Goal: Entertainment & Leisure: Browse casually

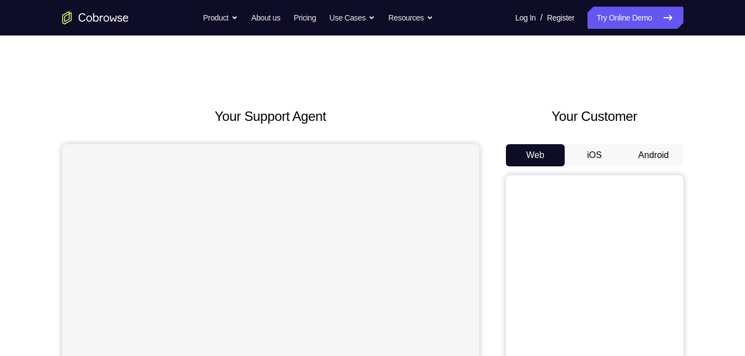
click at [657, 153] on button "Android" at bounding box center [653, 155] width 59 height 22
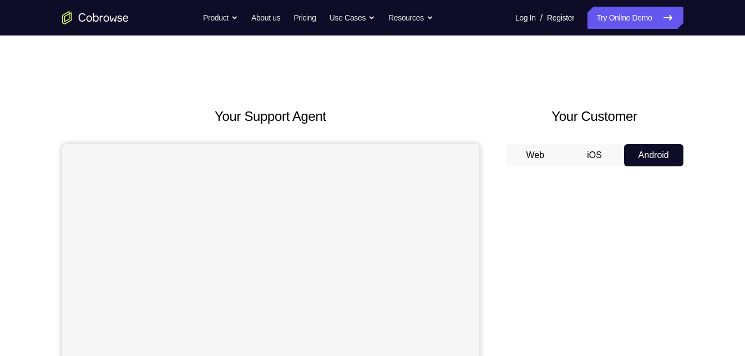
click at [657, 153] on button "Android" at bounding box center [653, 155] width 59 height 22
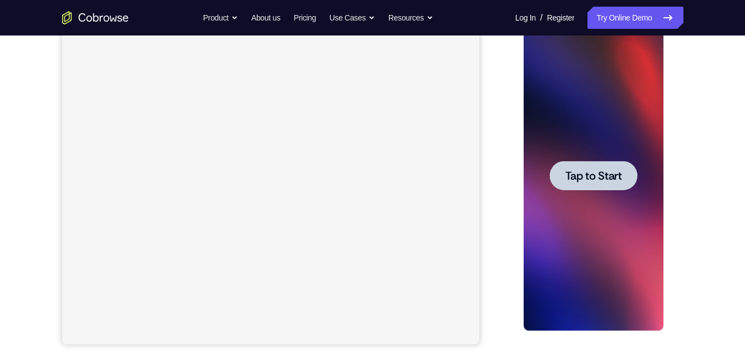
click at [570, 163] on div at bounding box center [594, 175] width 88 height 29
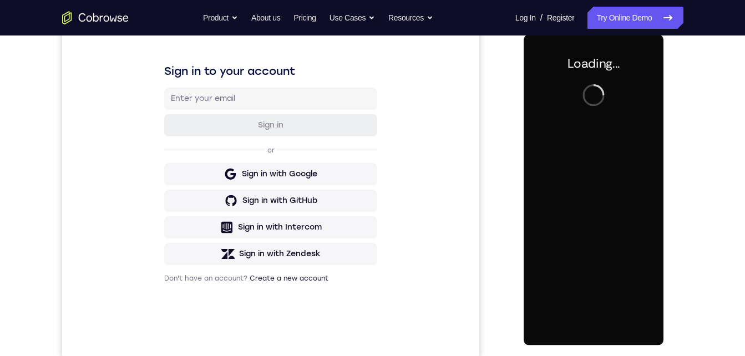
scroll to position [176, 0]
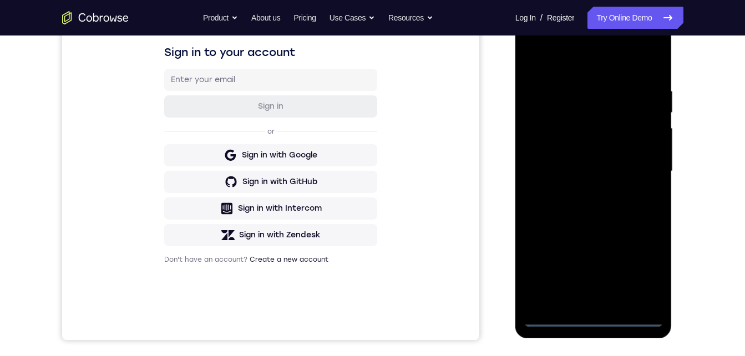
click at [595, 317] on div at bounding box center [594, 171] width 140 height 311
click at [643, 271] on div at bounding box center [594, 171] width 140 height 311
click at [540, 39] on div at bounding box center [594, 171] width 140 height 311
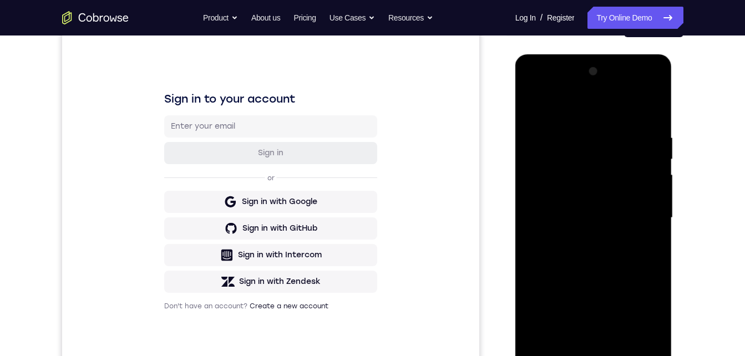
click at [554, 85] on div at bounding box center [594, 218] width 140 height 311
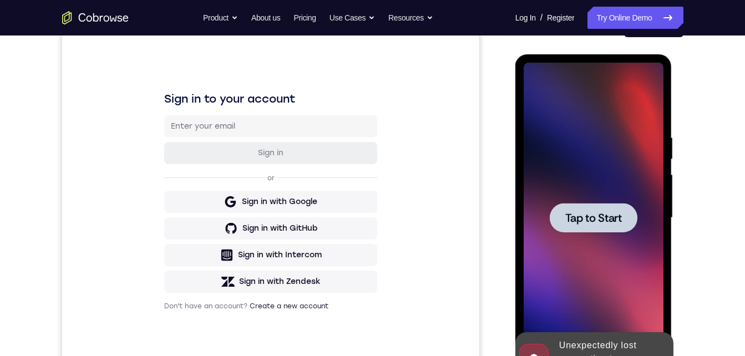
scroll to position [134, 0]
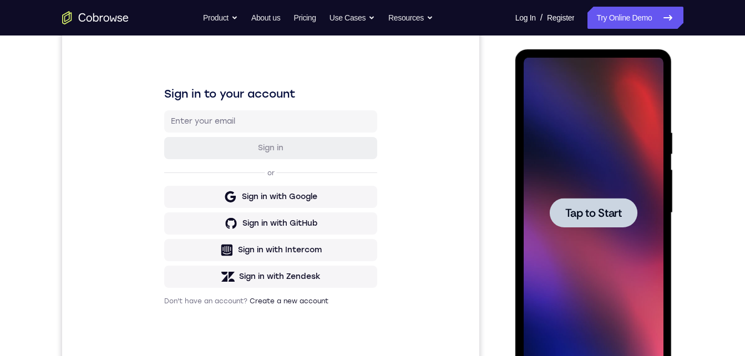
click at [584, 215] on span "Tap to Start" at bounding box center [593, 212] width 57 height 11
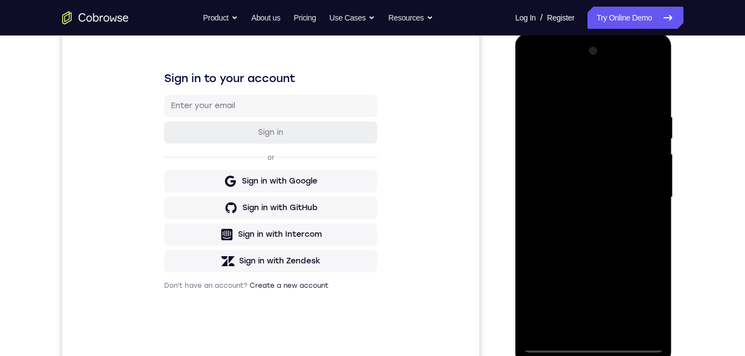
scroll to position [172, 0]
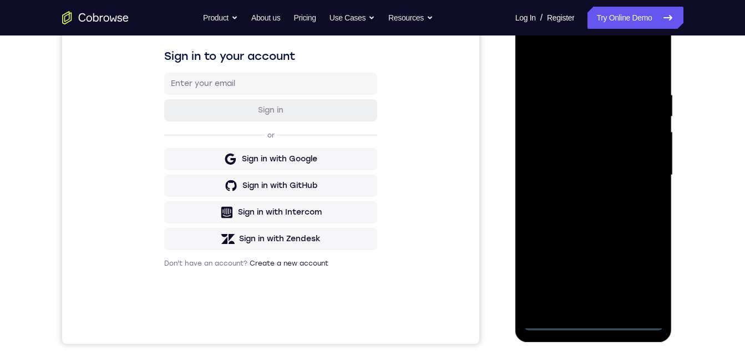
click at [591, 313] on div at bounding box center [594, 175] width 140 height 311
click at [591, 317] on div at bounding box center [594, 175] width 140 height 311
click at [594, 327] on div at bounding box center [594, 175] width 140 height 311
click at [641, 271] on div at bounding box center [594, 175] width 140 height 311
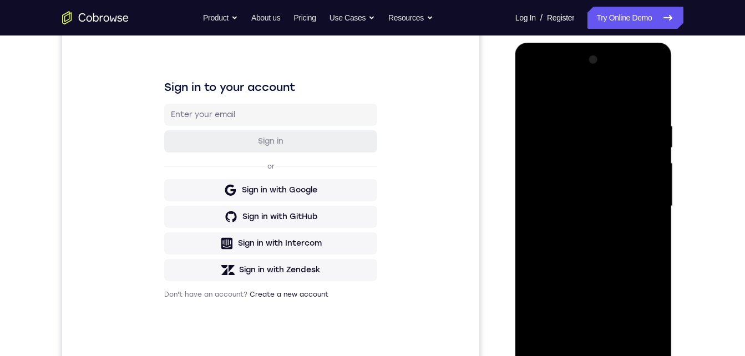
click at [545, 79] on div at bounding box center [594, 206] width 140 height 311
click at [640, 200] on div at bounding box center [594, 206] width 140 height 311
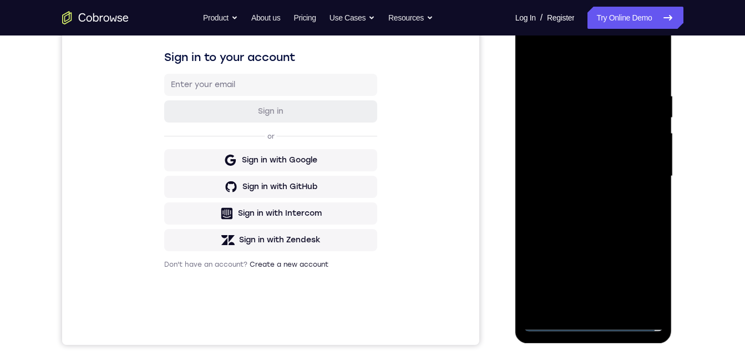
click at [584, 200] on div at bounding box center [594, 176] width 140 height 311
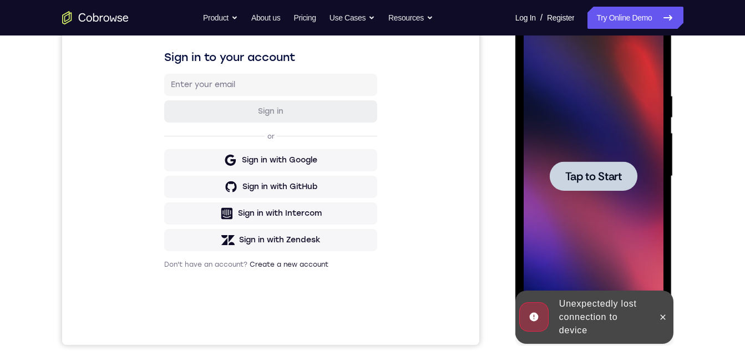
click at [582, 193] on div at bounding box center [594, 176] width 140 height 311
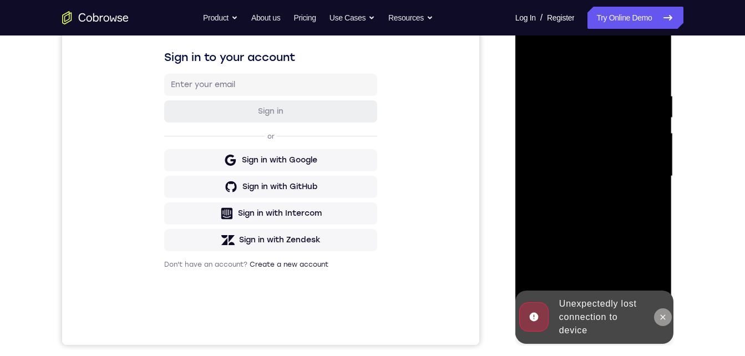
scroll to position [185, 0]
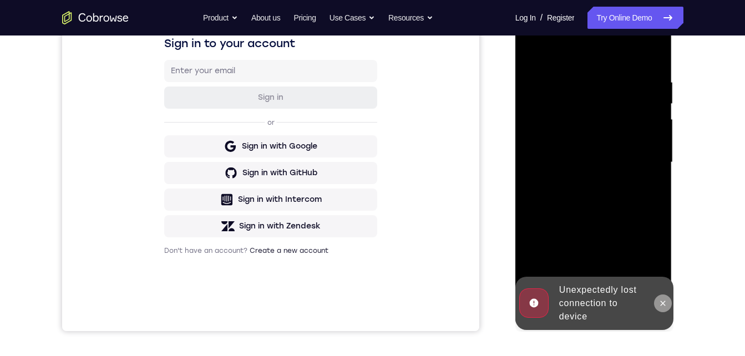
click at [661, 306] on icon at bounding box center [662, 303] width 9 height 9
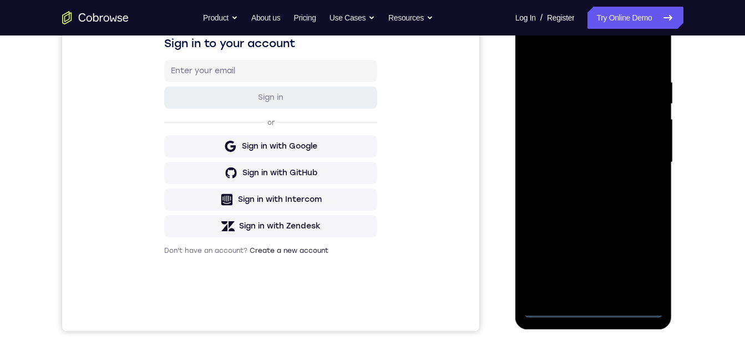
click at [596, 310] on div at bounding box center [594, 162] width 140 height 311
click at [641, 262] on div at bounding box center [594, 162] width 140 height 311
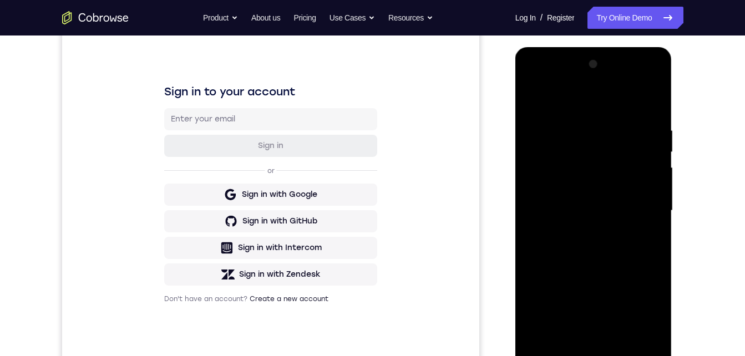
click at [549, 83] on div at bounding box center [594, 210] width 140 height 311
click at [649, 214] on div at bounding box center [594, 210] width 140 height 311
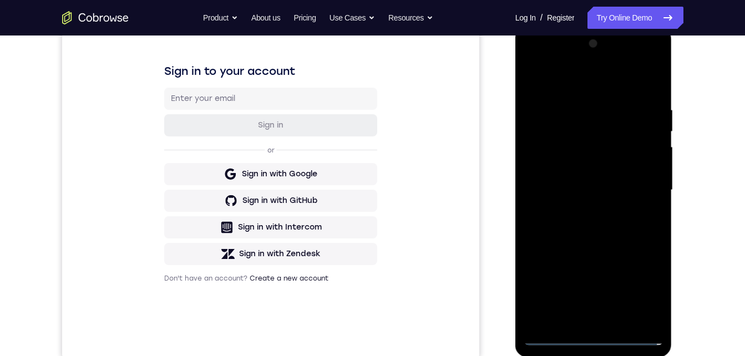
click at [580, 210] on div at bounding box center [594, 190] width 140 height 311
click at [569, 179] on div at bounding box center [594, 190] width 140 height 311
click at [562, 167] on div at bounding box center [594, 190] width 140 height 311
click at [560, 188] on div at bounding box center [594, 190] width 140 height 311
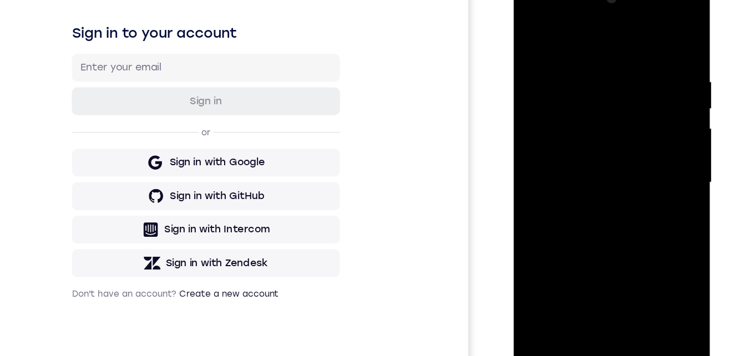
click at [600, 191] on div at bounding box center [592, 141] width 140 height 311
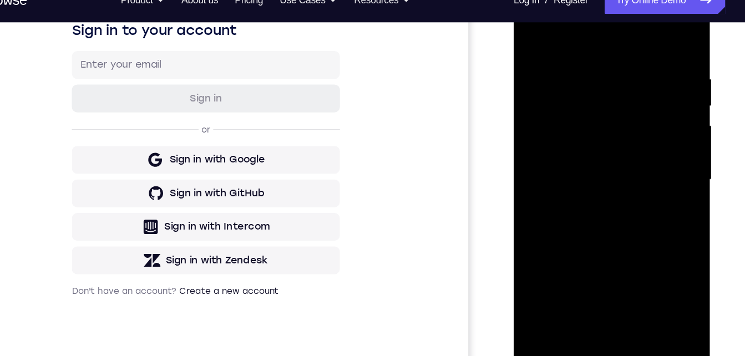
click at [580, 56] on div at bounding box center [592, 138] width 140 height 311
drag, startPoint x: 590, startPoint y: 33, endPoint x: 587, endPoint y: 17, distance: 16.2
click at [587, 17] on div at bounding box center [592, 138] width 140 height 311
drag, startPoint x: 588, startPoint y: 27, endPoint x: 585, endPoint y: 16, distance: 11.1
click at [581, 0] on div at bounding box center [592, 138] width 140 height 311
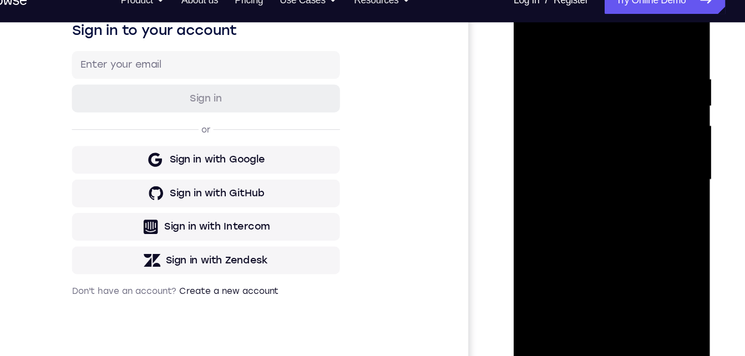
click at [650, 31] on div at bounding box center [592, 138] width 140 height 311
click at [648, 31] on div at bounding box center [592, 138] width 140 height 311
click at [645, 29] on div at bounding box center [592, 138] width 140 height 311
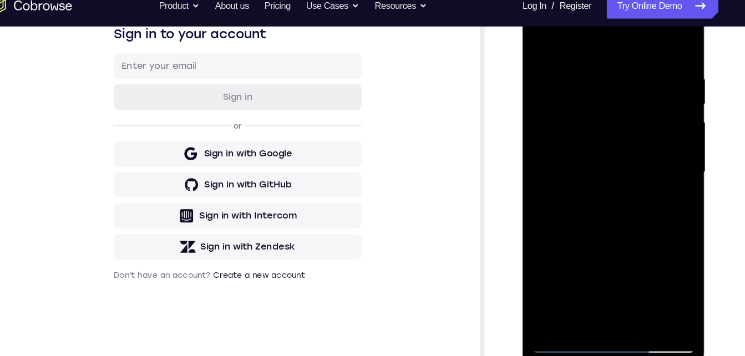
click at [628, 274] on div at bounding box center [601, 146] width 140 height 311
click at [609, 204] on div at bounding box center [601, 146] width 140 height 311
click at [625, 130] on div at bounding box center [601, 146] width 140 height 311
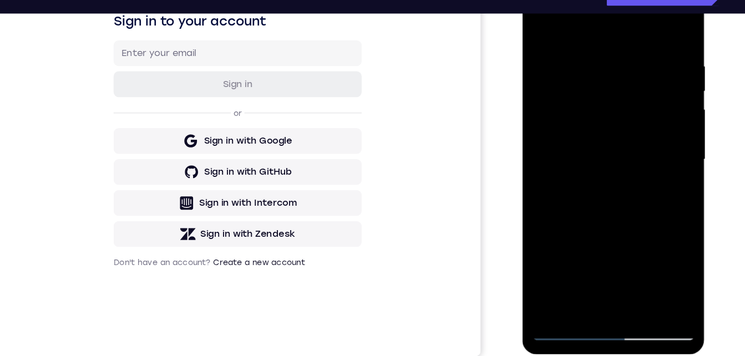
click at [538, 20] on div at bounding box center [601, 133] width 140 height 311
click at [604, 168] on div at bounding box center [601, 133] width 140 height 311
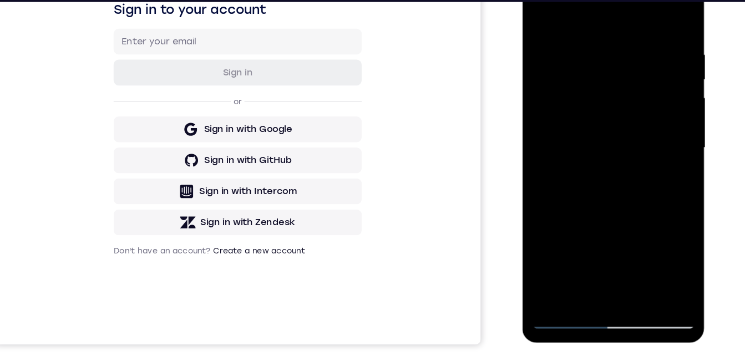
scroll to position [184, 0]
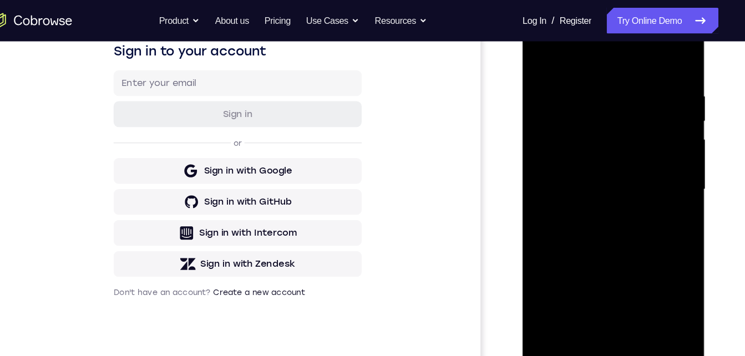
click at [541, 51] on div at bounding box center [601, 163] width 140 height 311
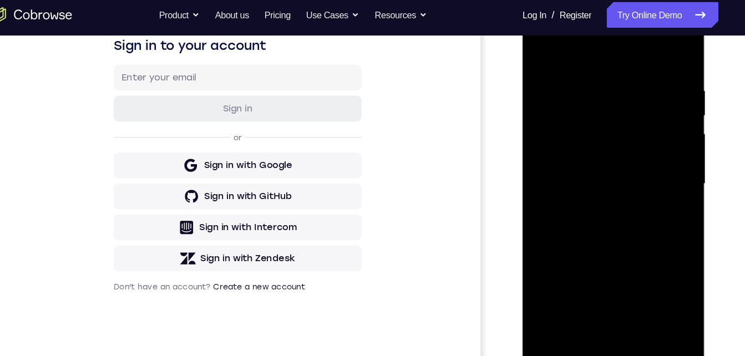
click at [592, 214] on div at bounding box center [601, 157] width 140 height 311
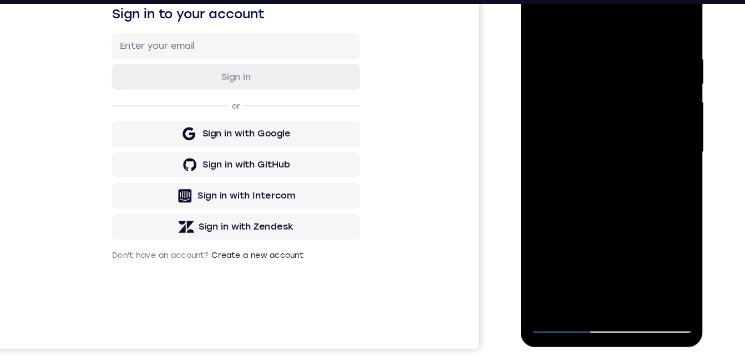
click at [540, 13] on div at bounding box center [599, 126] width 140 height 311
click at [535, 15] on div at bounding box center [599, 126] width 140 height 311
click at [661, 12] on div at bounding box center [599, 126] width 140 height 311
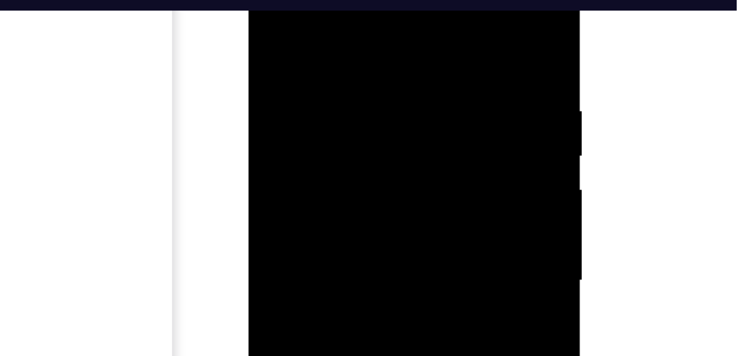
click at [293, 55] on div at bounding box center [327, 97] width 140 height 311
click at [292, 179] on div at bounding box center [327, 97] width 140 height 311
click at [269, 0] on div at bounding box center [327, 97] width 140 height 311
click at [330, 16] on div at bounding box center [327, 97] width 140 height 311
click at [267, 0] on div at bounding box center [327, 97] width 140 height 311
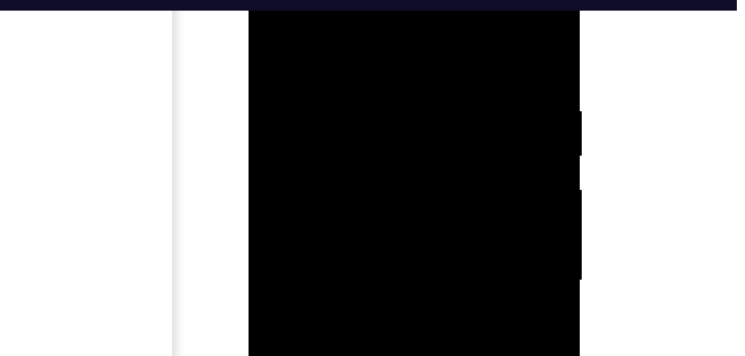
click at [343, 63] on div at bounding box center [327, 97] width 140 height 311
click at [298, 79] on div at bounding box center [327, 97] width 140 height 311
click at [266, 0] on div at bounding box center [327, 97] width 140 height 311
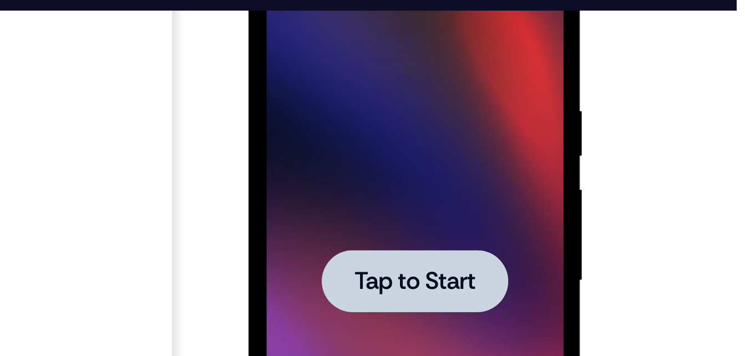
scroll to position [170, 0]
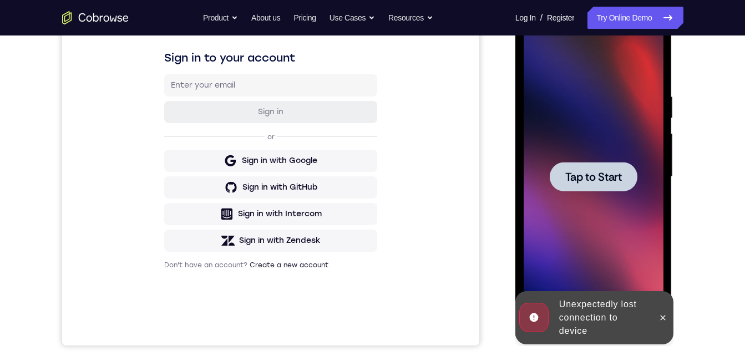
click at [586, 187] on div at bounding box center [594, 176] width 88 height 29
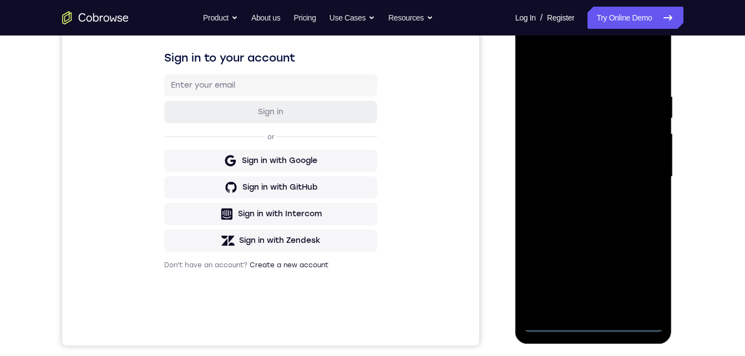
scroll to position [130, 0]
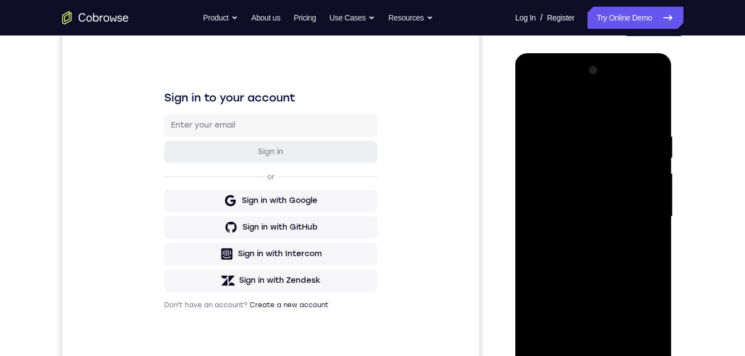
click at [592, 356] on div at bounding box center [594, 217] width 140 height 311
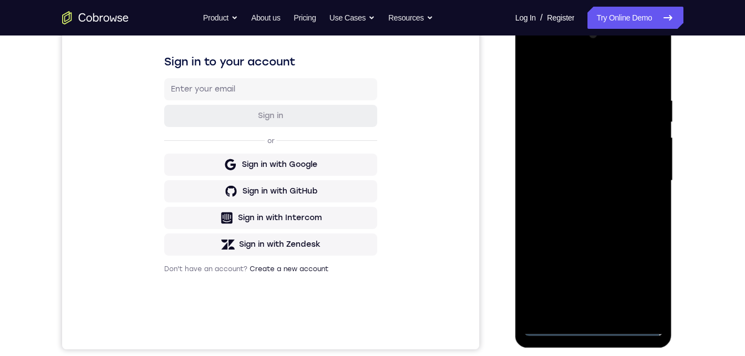
click at [592, 332] on div at bounding box center [594, 181] width 140 height 311
click at [638, 280] on div at bounding box center [594, 181] width 140 height 311
click at [547, 50] on div at bounding box center [594, 181] width 140 height 311
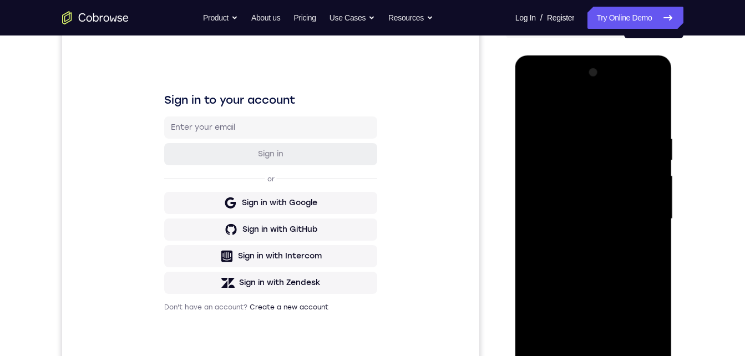
click at [640, 219] on div at bounding box center [594, 219] width 140 height 311
click at [581, 240] on div at bounding box center [594, 219] width 140 height 311
click at [585, 206] on div at bounding box center [594, 219] width 140 height 311
click at [584, 197] on div at bounding box center [594, 219] width 140 height 311
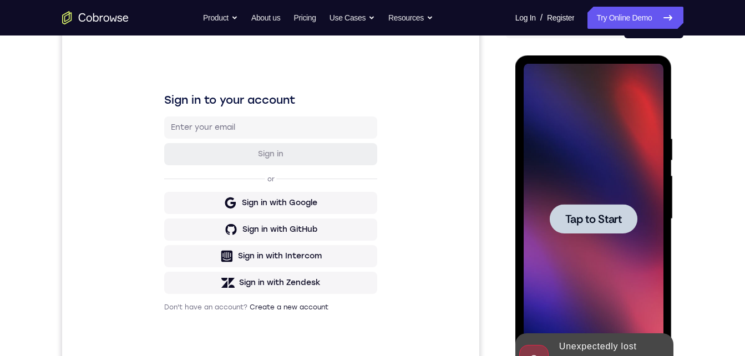
click at [583, 215] on span "Tap to Start" at bounding box center [593, 219] width 57 height 11
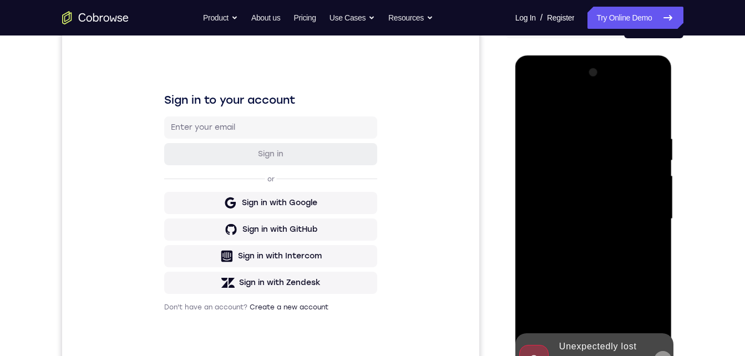
scroll to position [256, 0]
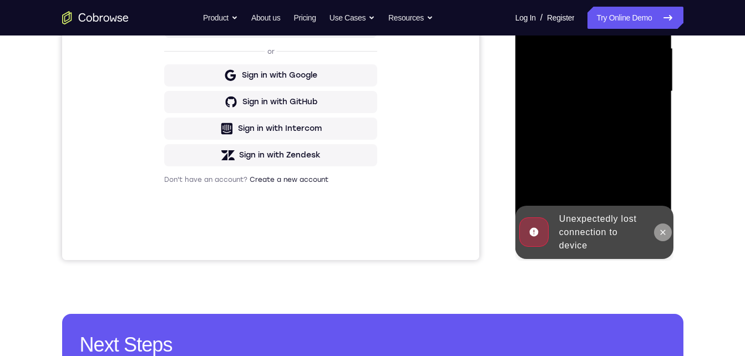
drag, startPoint x: 667, startPoint y: 234, endPoint x: 1018, endPoint y: 27, distance: 408.0
click at [667, 234] on icon at bounding box center [662, 232] width 9 height 9
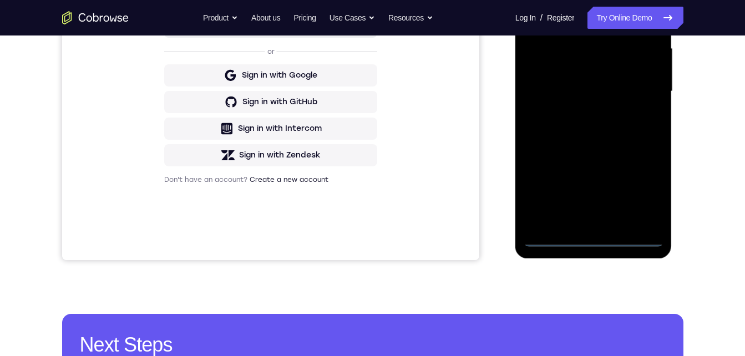
click at [591, 237] on div at bounding box center [594, 91] width 140 height 311
click at [641, 189] on div at bounding box center [594, 91] width 140 height 311
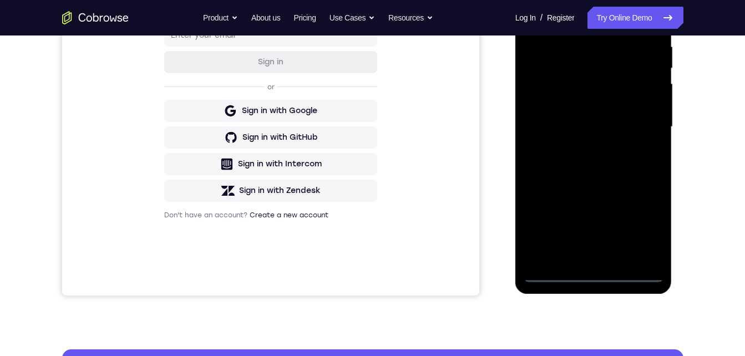
click at [546, 0] on div at bounding box center [594, 127] width 140 height 311
click at [641, 115] on div at bounding box center [594, 127] width 140 height 311
click at [579, 146] on div at bounding box center [594, 127] width 140 height 311
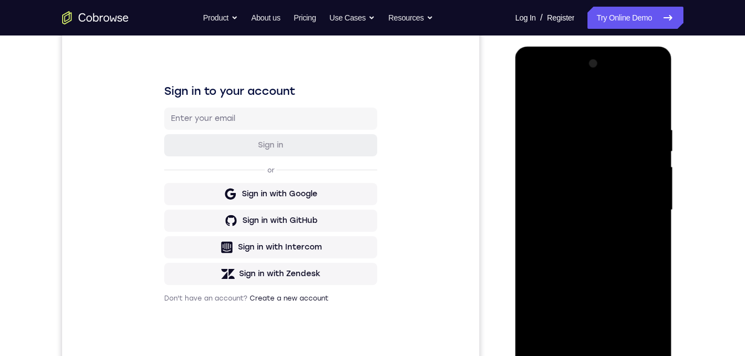
click at [553, 198] on div at bounding box center [594, 210] width 140 height 311
click at [562, 187] on div at bounding box center [594, 210] width 140 height 311
click at [594, 209] on div at bounding box center [594, 210] width 140 height 311
click at [550, 244] on div at bounding box center [594, 210] width 140 height 311
click at [561, 244] on div at bounding box center [594, 210] width 140 height 311
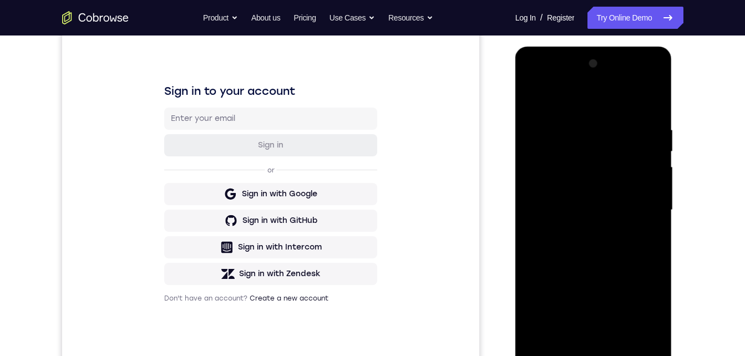
click at [650, 109] on div at bounding box center [594, 210] width 140 height 311
click at [617, 339] on div at bounding box center [594, 210] width 140 height 311
click at [584, 268] on div at bounding box center [594, 210] width 140 height 311
click at [589, 199] on div at bounding box center [594, 210] width 140 height 311
click at [566, 336] on div at bounding box center [594, 210] width 140 height 311
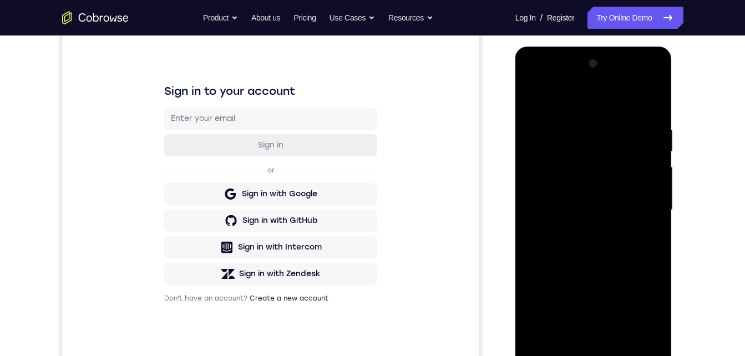
click at [621, 273] on div at bounding box center [594, 210] width 140 height 311
click at [646, 225] on div at bounding box center [594, 210] width 140 height 311
click at [532, 99] on div at bounding box center [594, 210] width 140 height 311
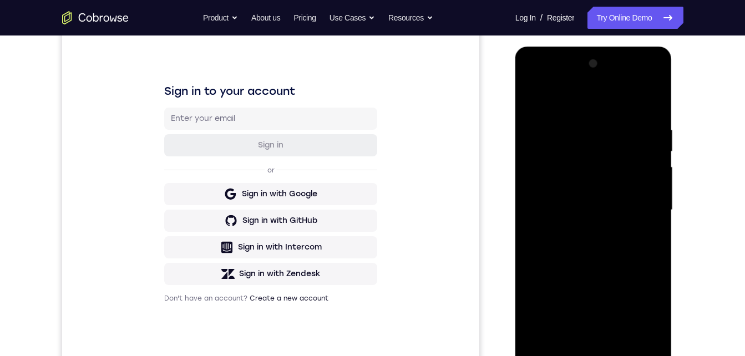
click at [649, 175] on div at bounding box center [594, 210] width 140 height 311
click at [536, 96] on div at bounding box center [594, 210] width 140 height 311
click at [534, 97] on div at bounding box center [594, 210] width 140 height 311
click at [574, 267] on div at bounding box center [594, 210] width 140 height 311
click at [574, 271] on div at bounding box center [594, 210] width 140 height 311
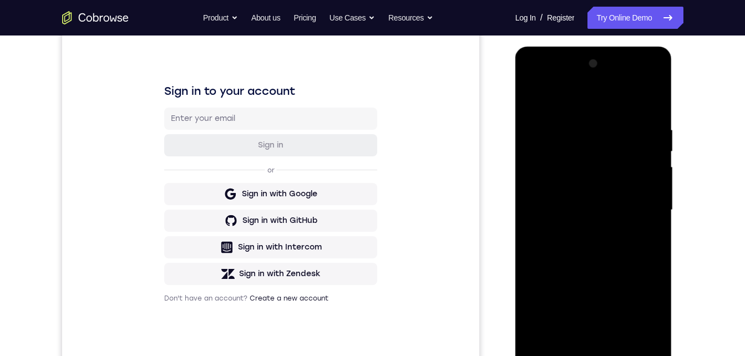
scroll to position [175, 0]
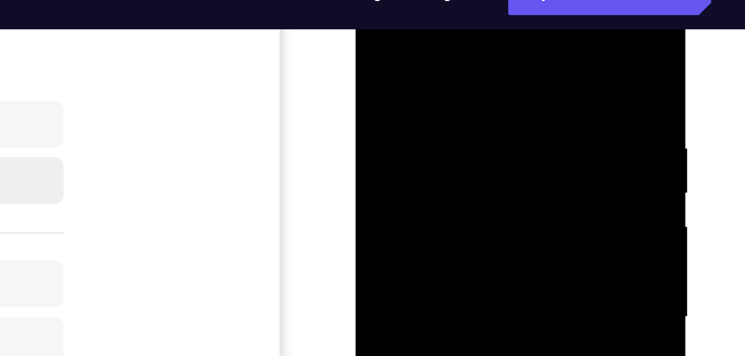
drag, startPoint x: 498, startPoint y: 29, endPoint x: 487, endPoint y: 33, distance: 11.2
click at [498, 29] on div at bounding box center [434, 136] width 140 height 311
click at [486, 29] on div at bounding box center [434, 136] width 140 height 311
click at [404, 23] on div at bounding box center [434, 136] width 140 height 311
click at [489, 22] on div at bounding box center [434, 136] width 140 height 311
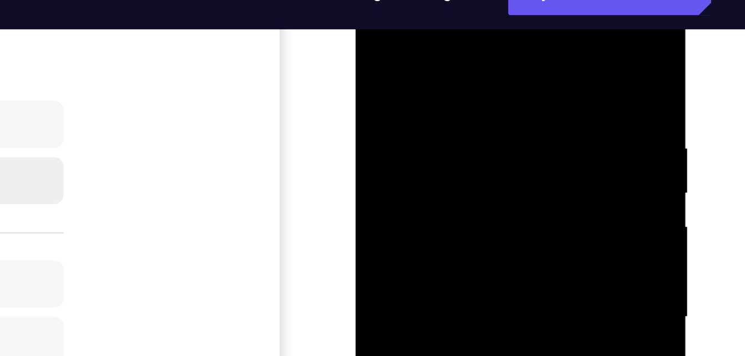
click at [458, 93] on div at bounding box center [434, 136] width 140 height 311
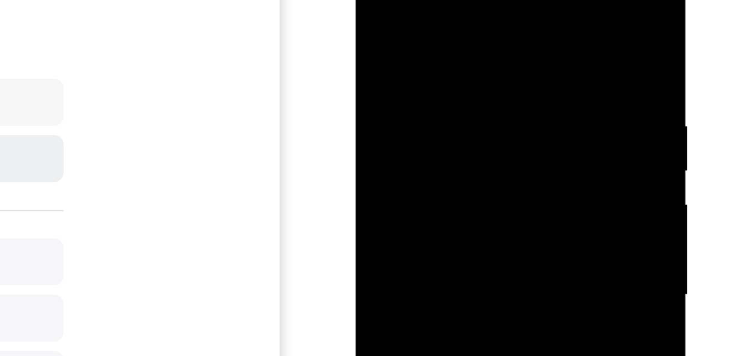
click at [499, 7] on div at bounding box center [434, 113] width 140 height 311
click at [490, 6] on div at bounding box center [434, 113] width 140 height 311
click at [391, 263] on div at bounding box center [434, 113] width 140 height 311
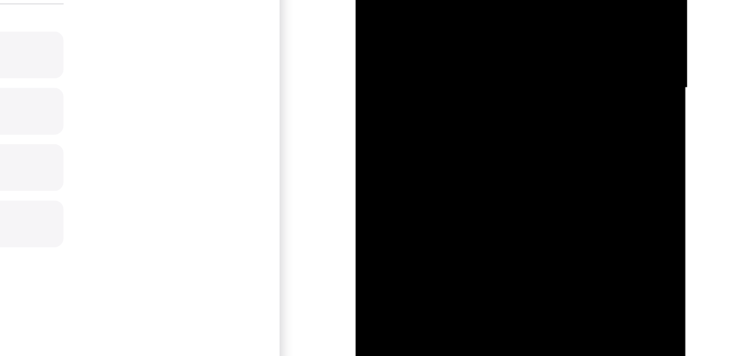
drag, startPoint x: 407, startPoint y: -69, endPoint x: 398, endPoint y: -21, distance: 49.7
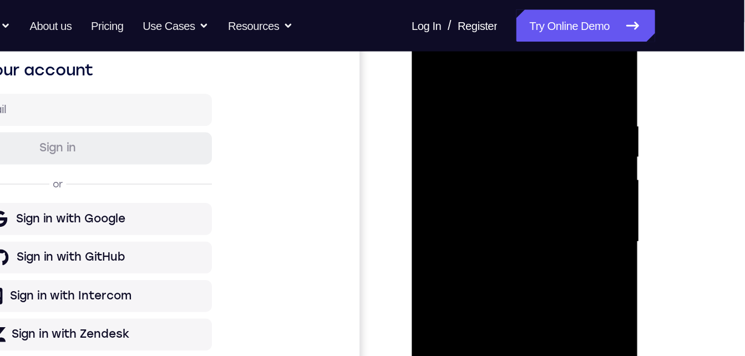
click at [429, 55] on div at bounding box center [490, 169] width 140 height 311
click at [499, 168] on div at bounding box center [490, 169] width 140 height 311
drag, startPoint x: 499, startPoint y: 168, endPoint x: 493, endPoint y: 163, distance: 8.3
click at [493, 163] on div at bounding box center [490, 169] width 140 height 311
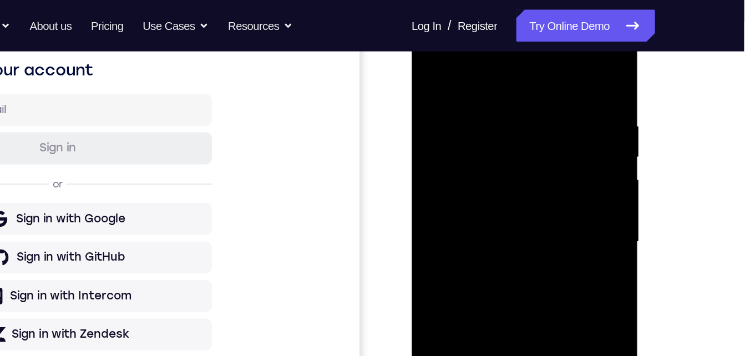
drag, startPoint x: 490, startPoint y: 199, endPoint x: 489, endPoint y: 153, distance: 45.5
click at [489, 153] on div at bounding box center [490, 169] width 140 height 311
click at [483, 207] on div at bounding box center [490, 169] width 140 height 311
drag, startPoint x: 483, startPoint y: 227, endPoint x: 483, endPoint y: 235, distance: 8.3
click at [483, 235] on div at bounding box center [490, 169] width 140 height 311
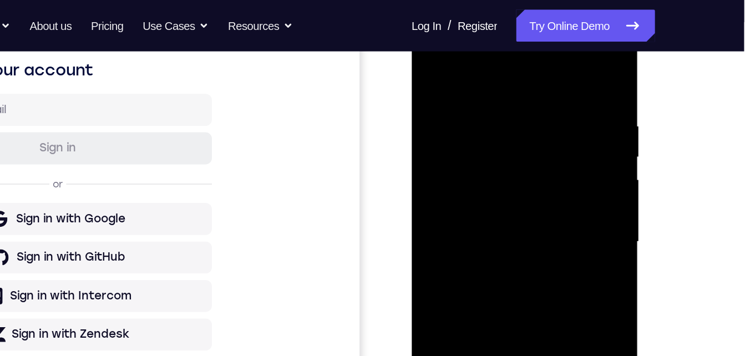
drag, startPoint x: 493, startPoint y: 209, endPoint x: 489, endPoint y: 230, distance: 21.3
click at [489, 235] on div at bounding box center [490, 169] width 140 height 311
click at [492, 197] on div at bounding box center [490, 169] width 140 height 311
click at [469, 83] on div at bounding box center [490, 169] width 140 height 311
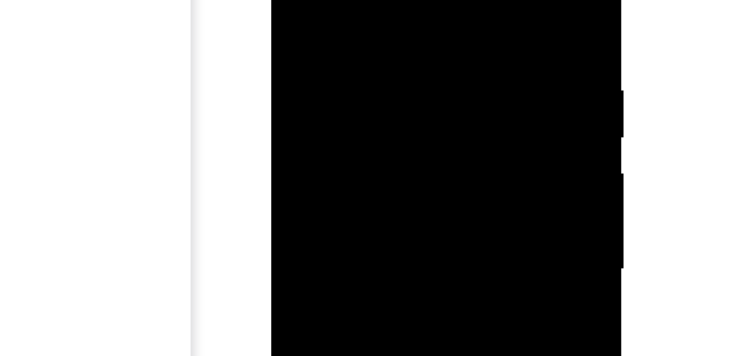
click at [390, 192] on div at bounding box center [350, 66] width 140 height 311
click at [407, 26] on div at bounding box center [350, 40] width 140 height 311
click at [392, 168] on div at bounding box center [350, 40] width 140 height 311
click at [286, 40] on div at bounding box center [350, 40] width 140 height 311
